Goal: Task Accomplishment & Management: Manage account settings

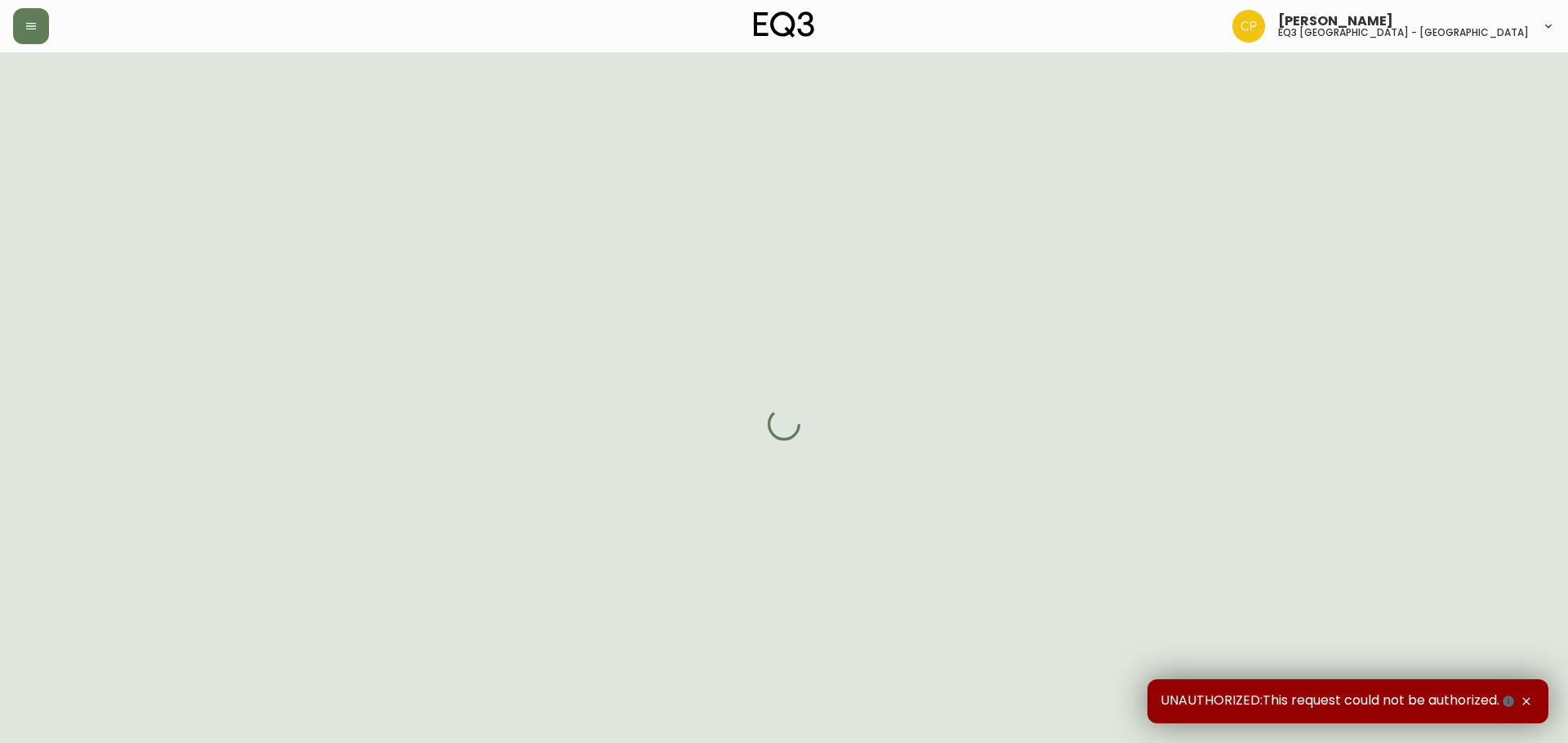
select select "FULLY_SHIPPED"
